Goal: Task Accomplishment & Management: Manage account settings

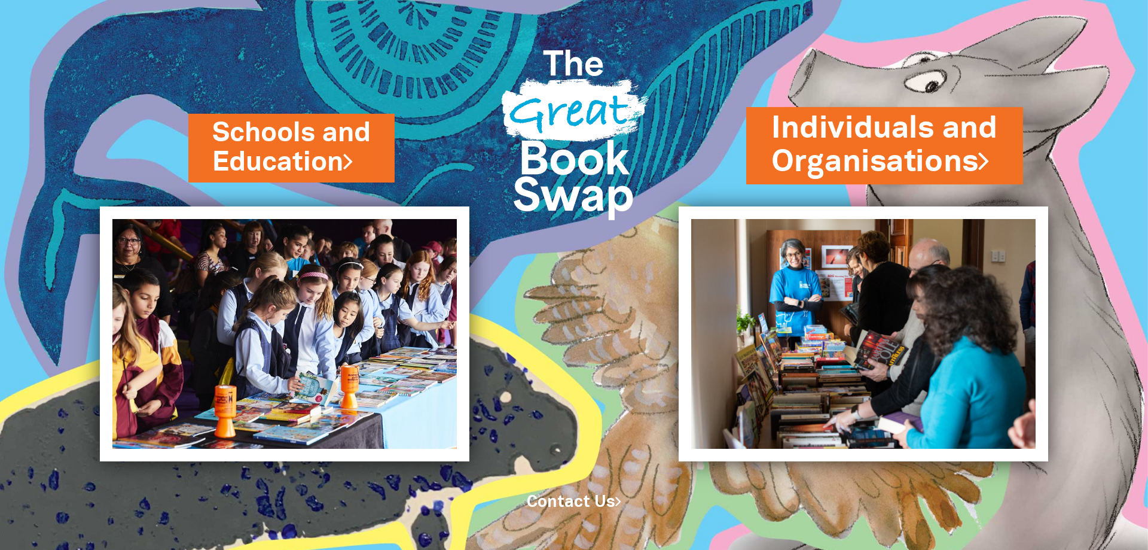
click at [855, 157] on link "Individuals and Organisations" at bounding box center [884, 145] width 227 height 75
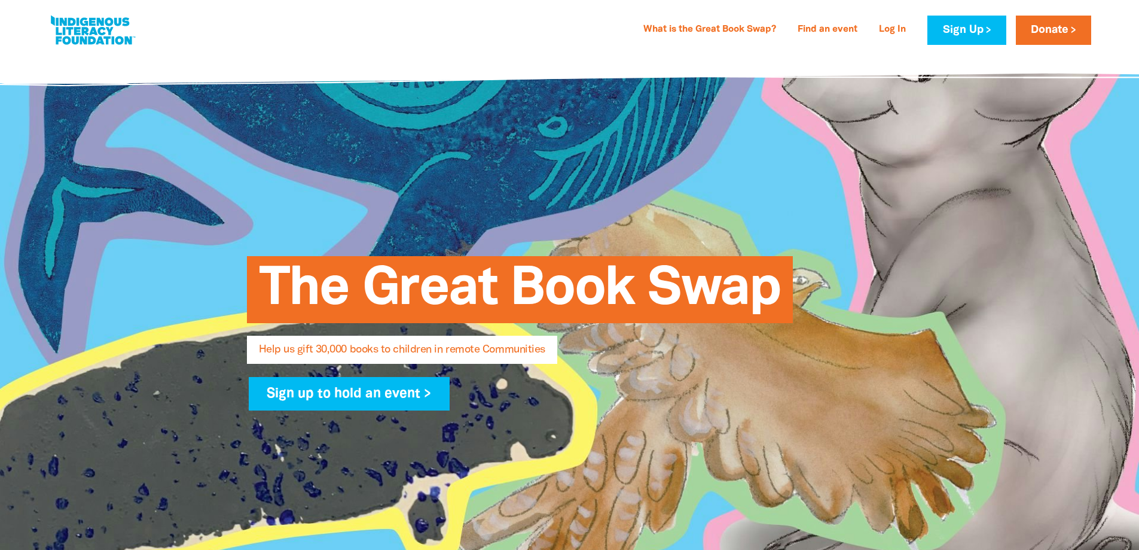
select select "AU"
type input "[PERSON_NAME][EMAIL_ADDRESS][DOMAIN_NAME]"
click at [68, 30] on link at bounding box center [93, 30] width 90 height 36
click at [893, 32] on link "Log In" at bounding box center [892, 29] width 41 height 19
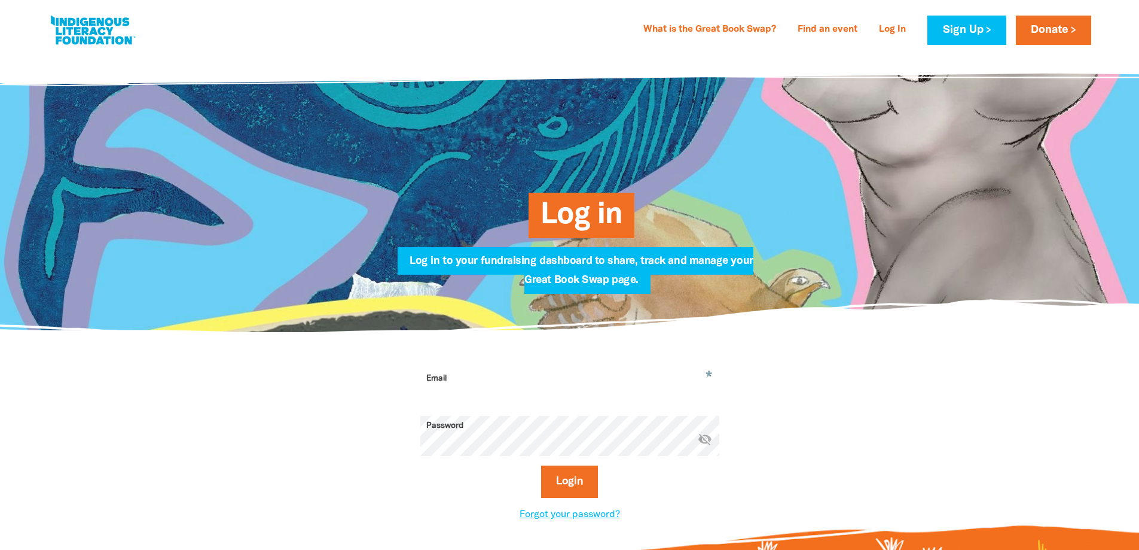
type input "[PERSON_NAME][EMAIL_ADDRESS][DOMAIN_NAME]"
click at [554, 475] on button "Login" at bounding box center [569, 481] width 57 height 32
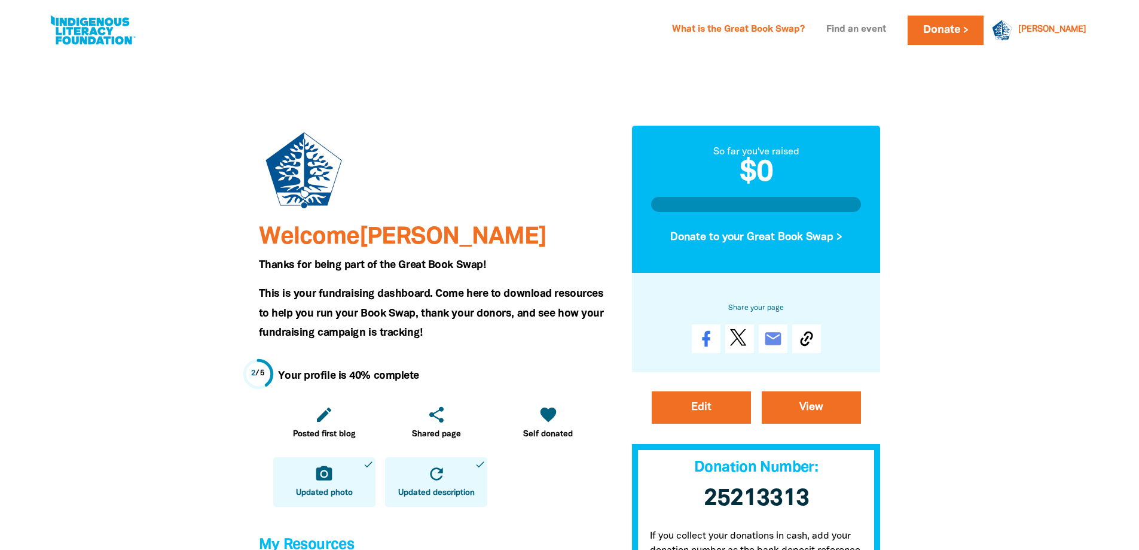
click at [893, 30] on link "Find an event" at bounding box center [856, 29] width 74 height 19
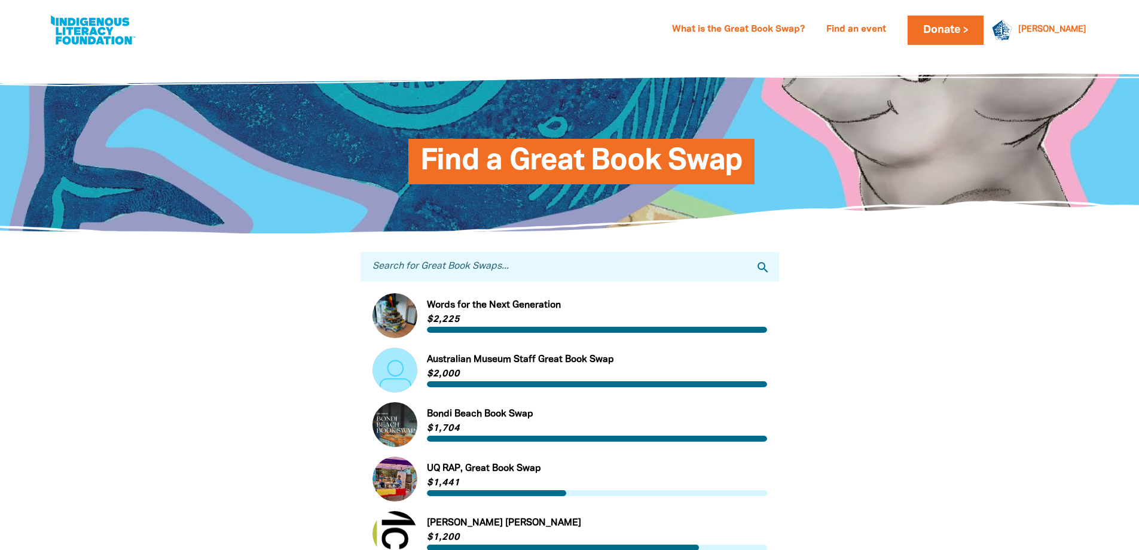
click at [402, 267] on input "Search for Great Book Swaps..." at bounding box center [570, 266] width 419 height 29
type input "glenaeon"
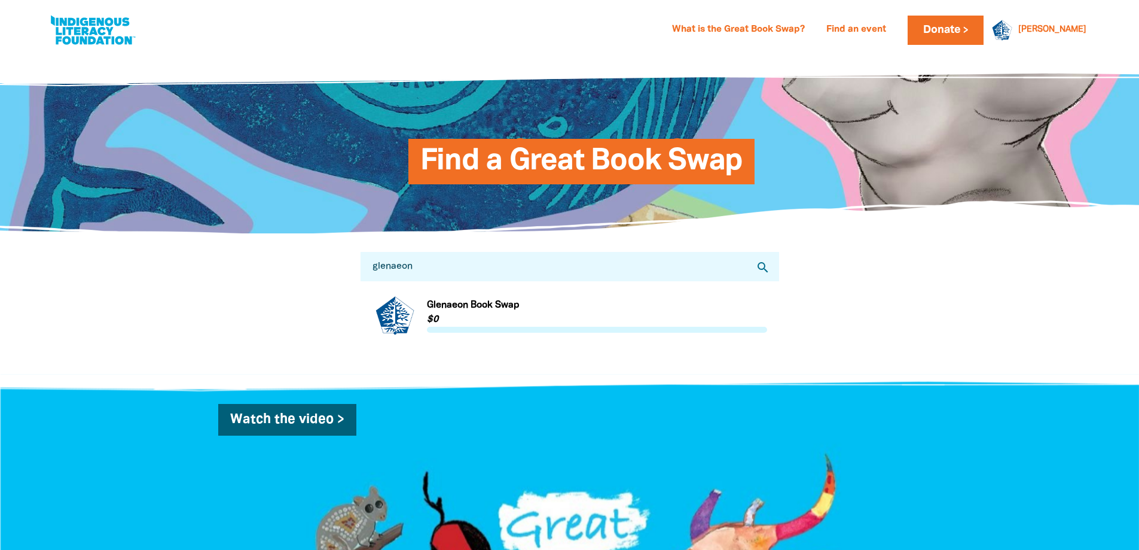
click at [398, 323] on link "Link to Glenaeon Book Swap" at bounding box center [570, 315] width 395 height 45
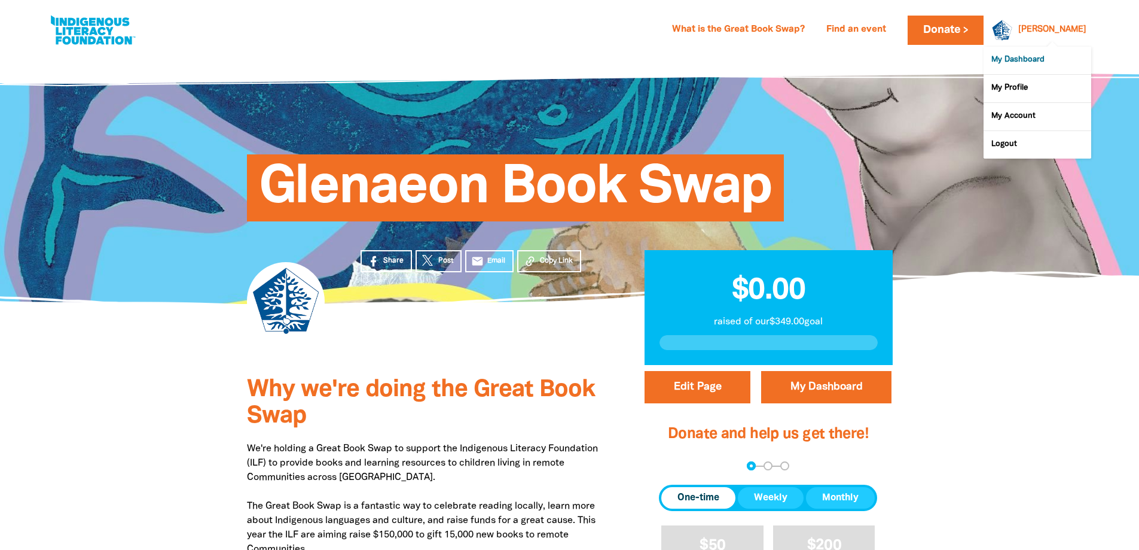
click at [1051, 69] on link "My Dashboard" at bounding box center [1038, 61] width 108 height 28
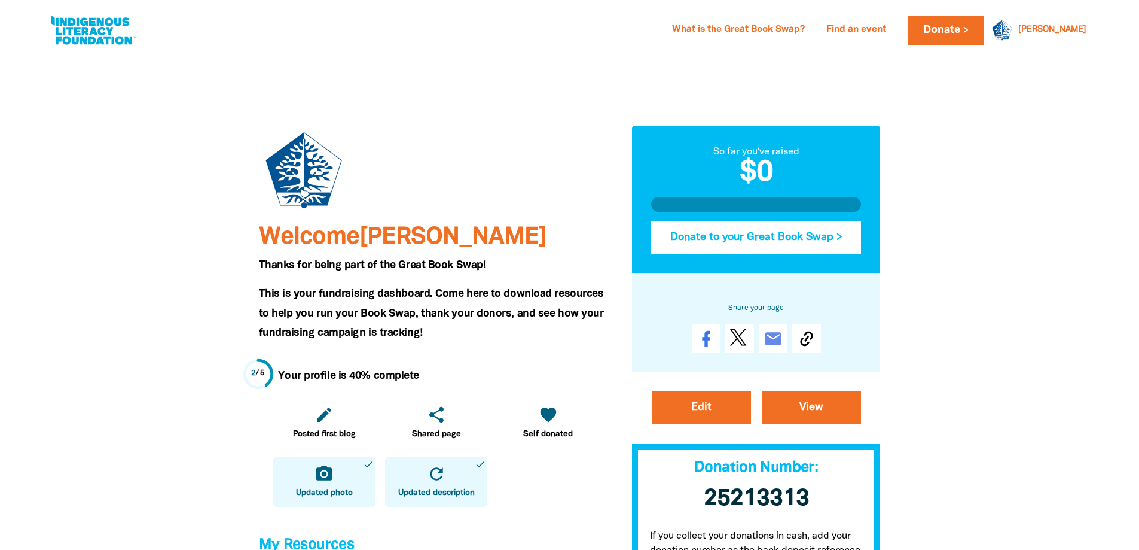
click at [812, 239] on button "Donate to your Great Book Swap >" at bounding box center [756, 237] width 210 height 32
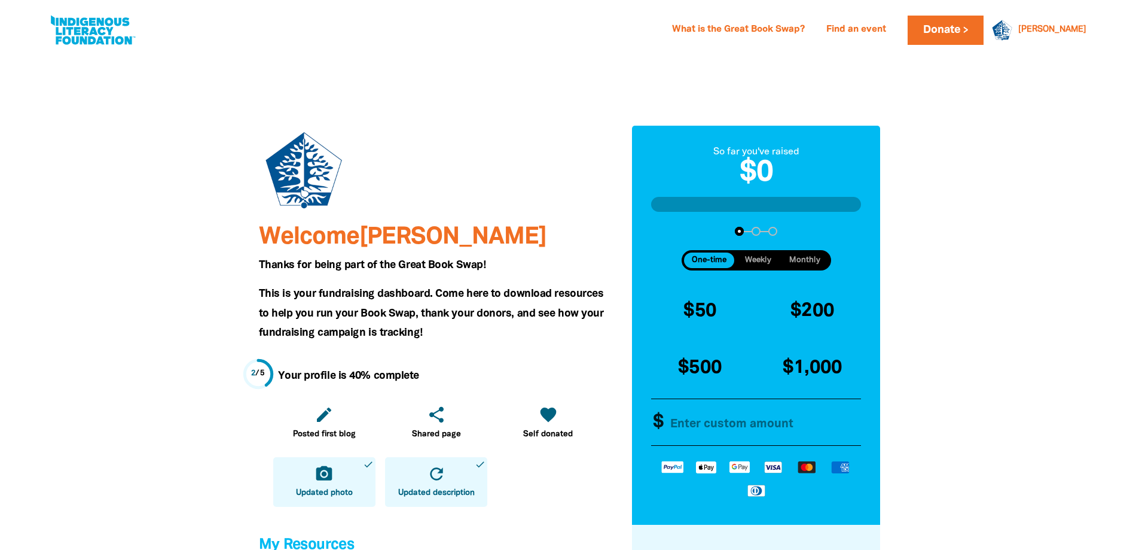
click at [948, 251] on div at bounding box center [569, 550] width 1139 height 992
click at [792, 30] on link "What is the Great Book Swap?" at bounding box center [738, 29] width 147 height 19
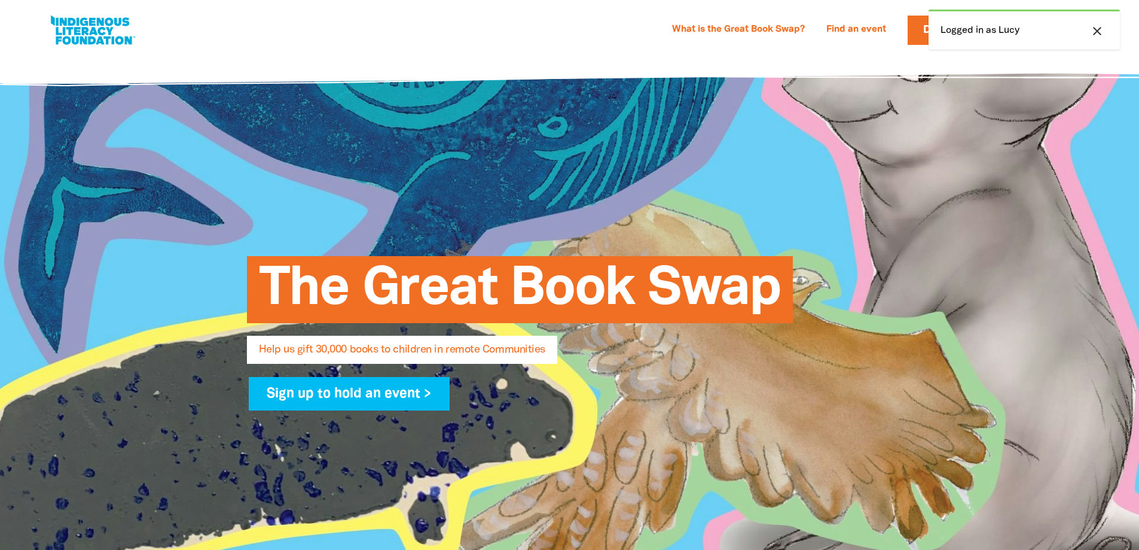
select select "AU"
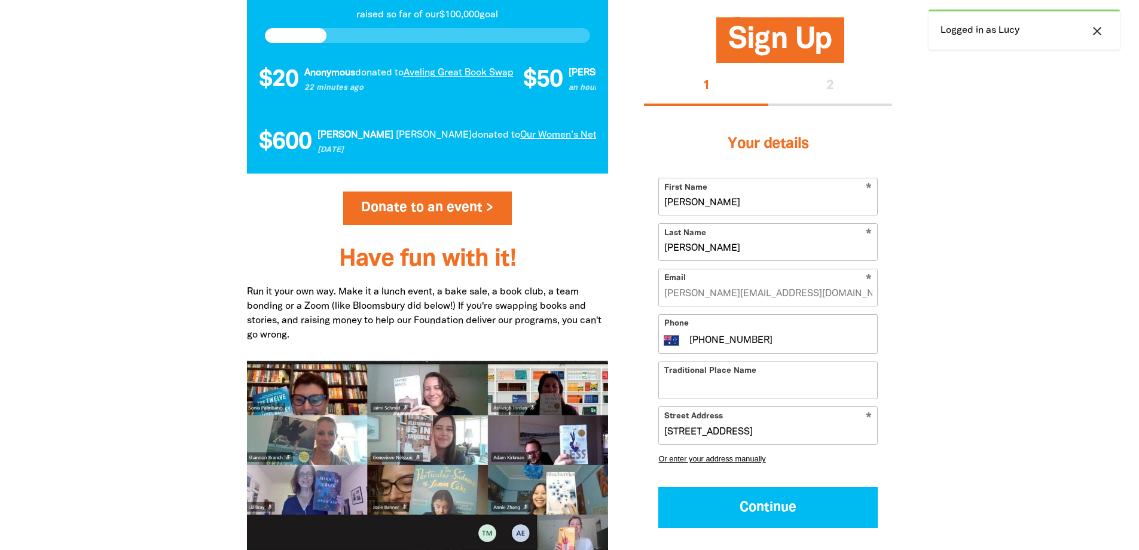
scroll to position [1414, 0]
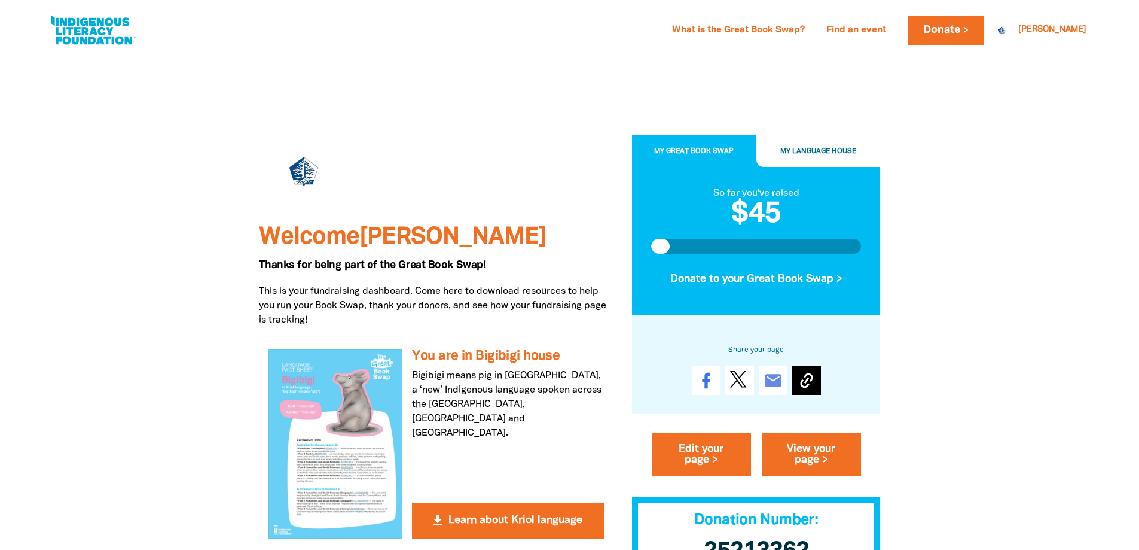
click at [802, 382] on icon at bounding box center [806, 380] width 13 height 15
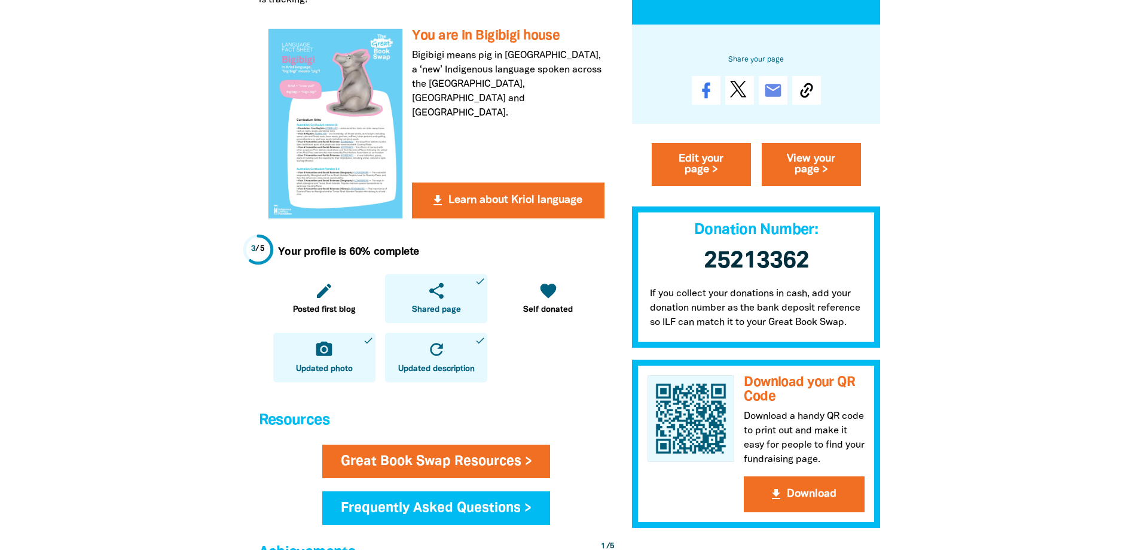
scroll to position [359, 0]
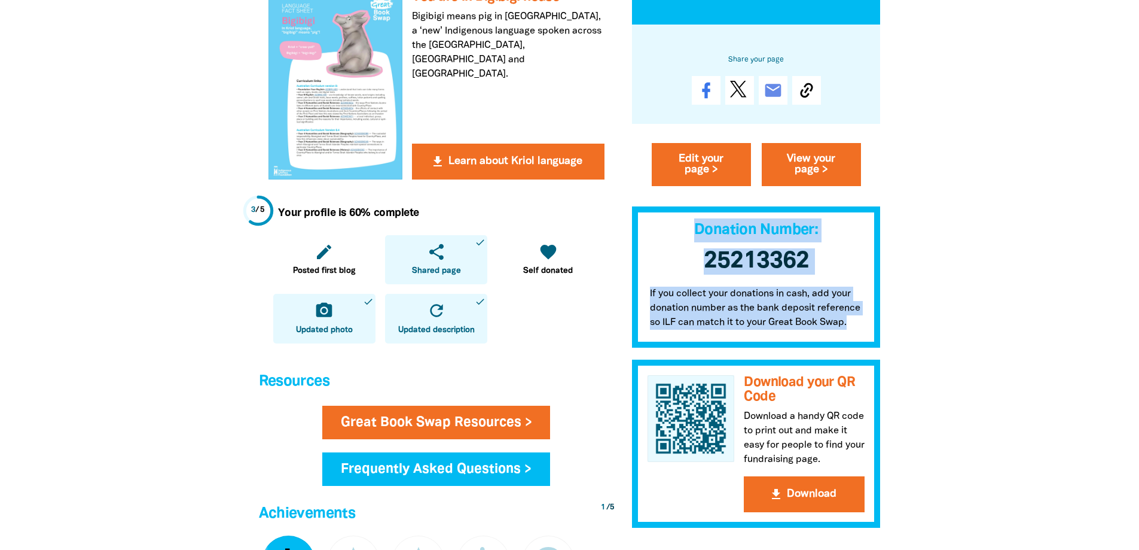
drag, startPoint x: 698, startPoint y: 228, endPoint x: 851, endPoint y: 326, distance: 181.3
click at [851, 326] on div "My Great Book Swap My Language House So far you've raised $45 Donate to your Gr…" at bounding box center [756, 182] width 249 height 692
copy div "Donation Number: 25213362 ﻿ If you collect your donations in cash, add your don…"
